Goal: Information Seeking & Learning: Learn about a topic

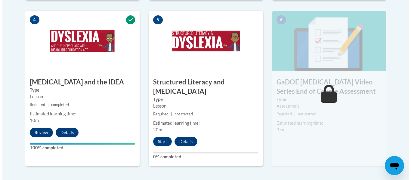
scroll to position [372, 0]
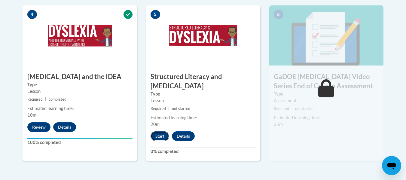
click at [161, 131] on button "Start" at bounding box center [160, 136] width 19 height 10
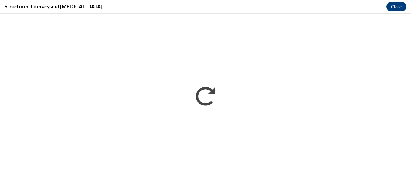
scroll to position [0, 0]
